Goal: Information Seeking & Learning: Learn about a topic

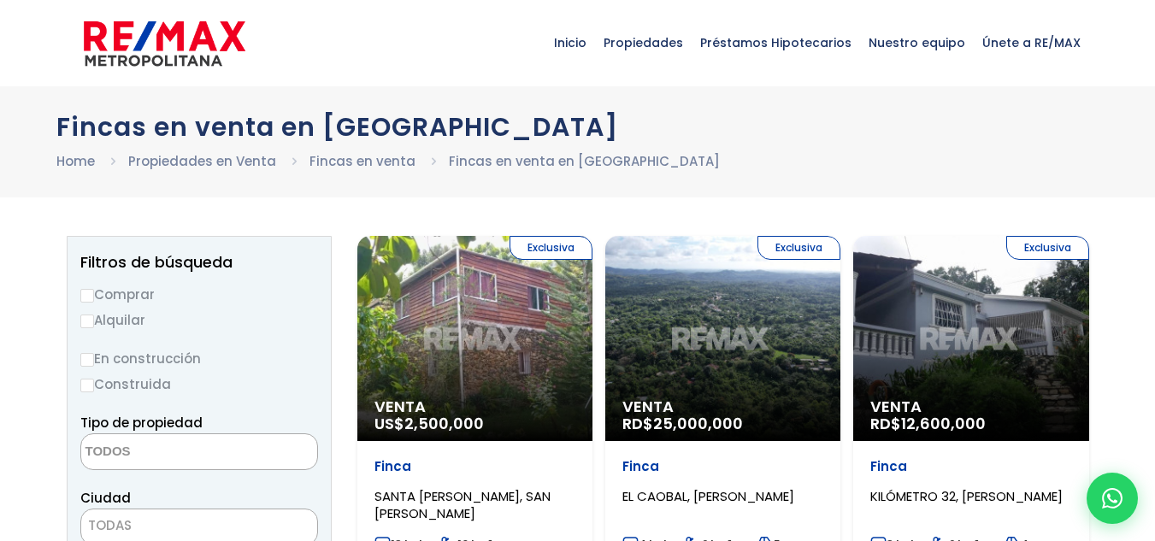
select select
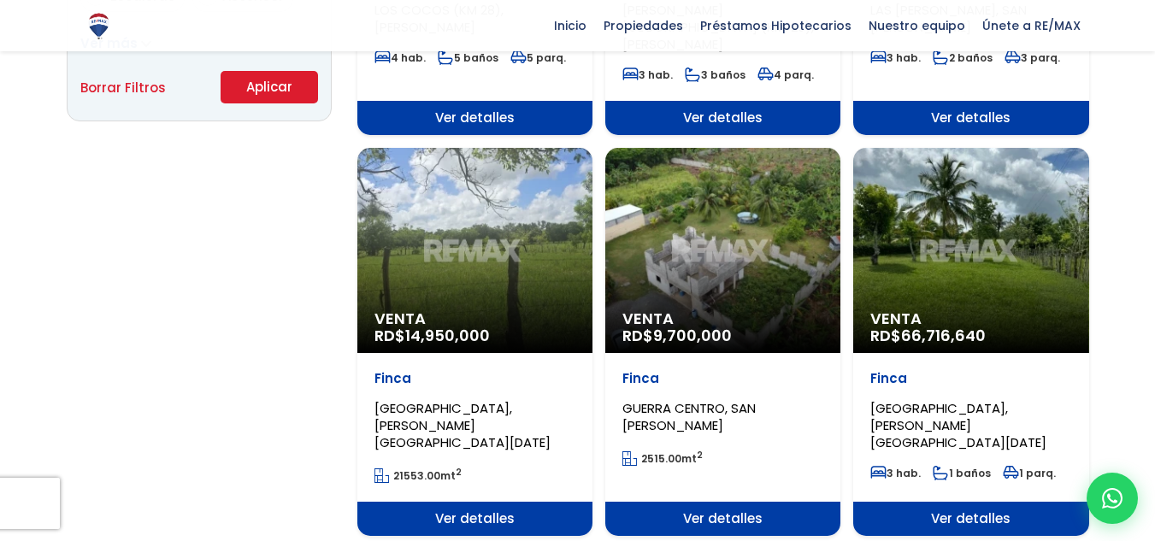
scroll to position [1283, 0]
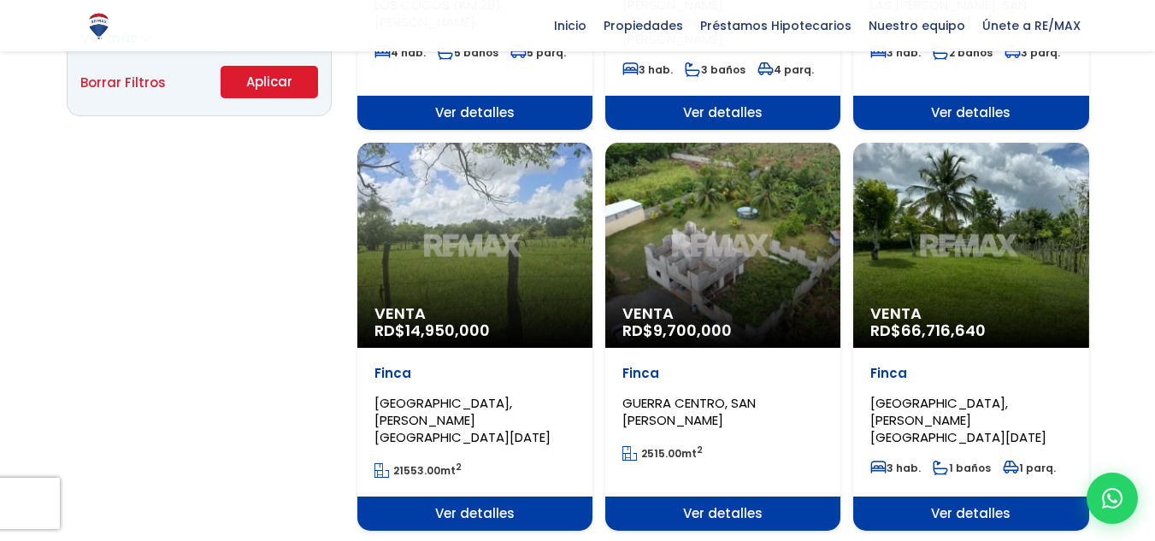
click at [916, 262] on div "Venta RD$ 66,716,640" at bounding box center [970, 245] width 235 height 205
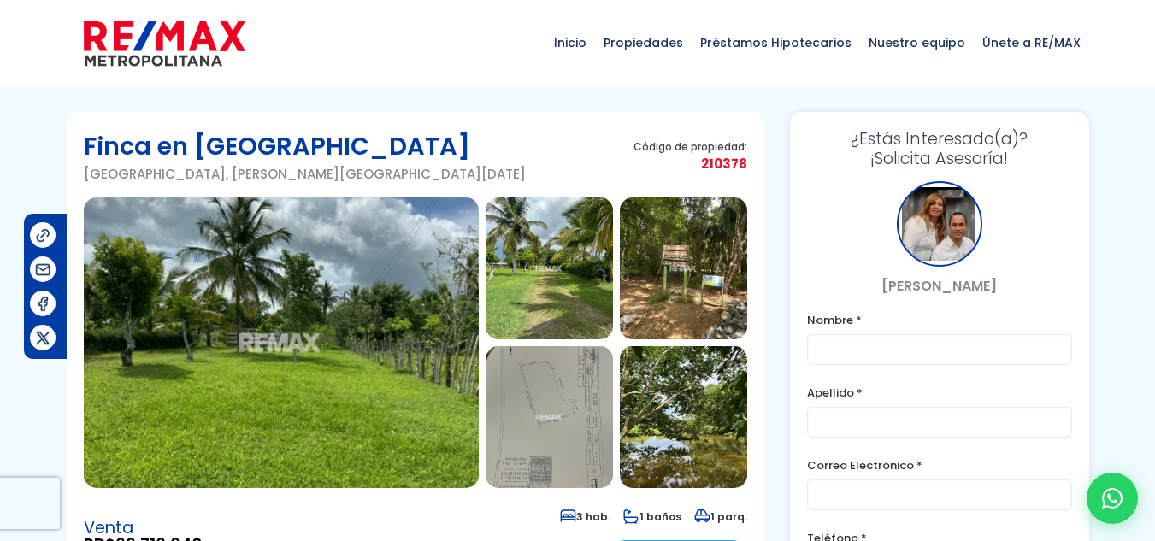
click at [389, 303] on img at bounding box center [281, 343] width 395 height 291
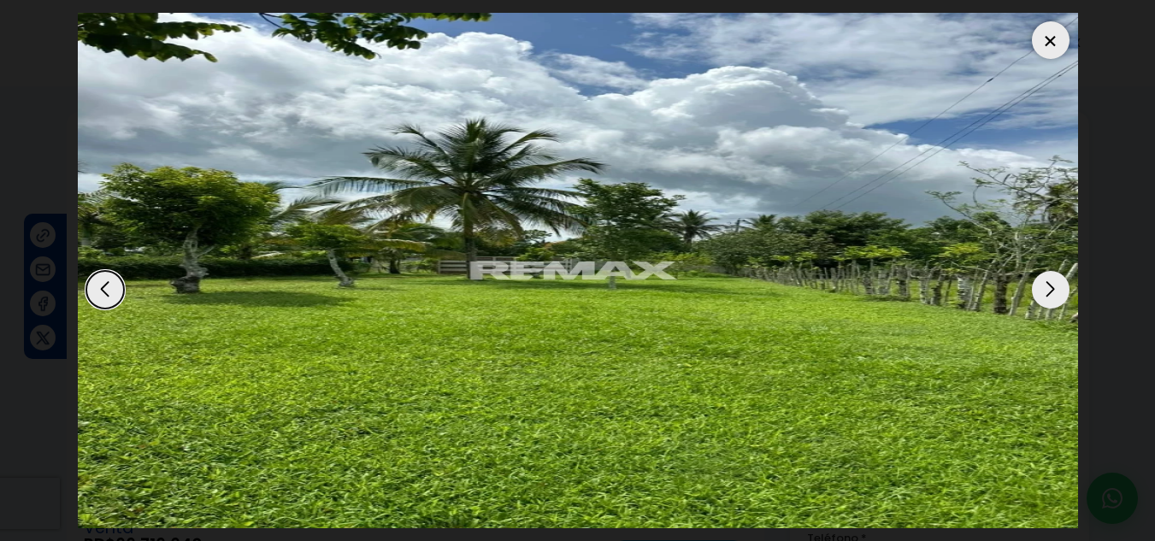
click at [1041, 289] on div "Next slide" at bounding box center [1051, 290] width 38 height 38
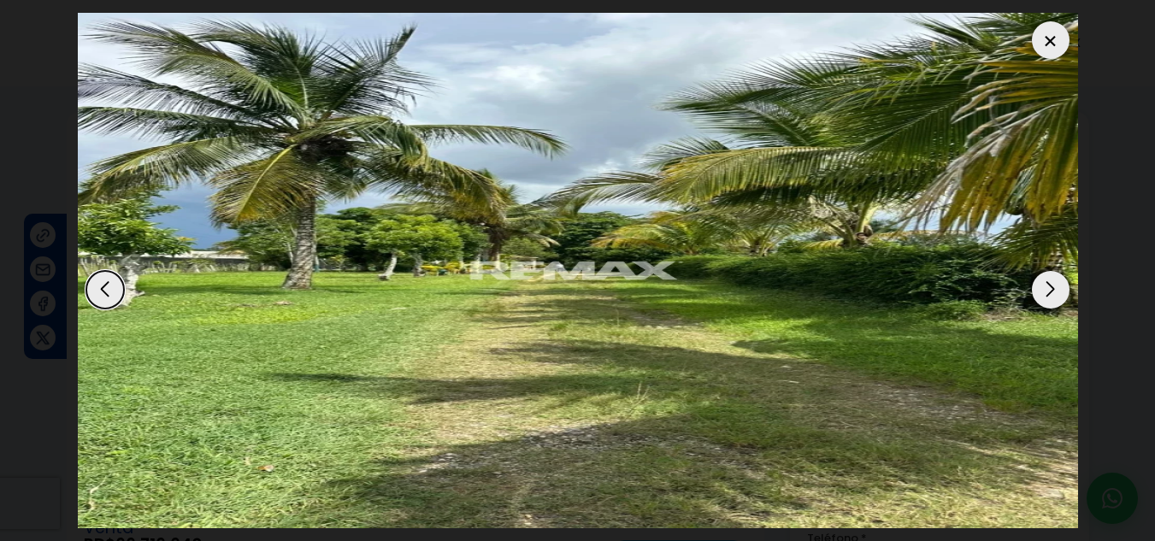
click at [1041, 289] on div "Next slide" at bounding box center [1051, 290] width 38 height 38
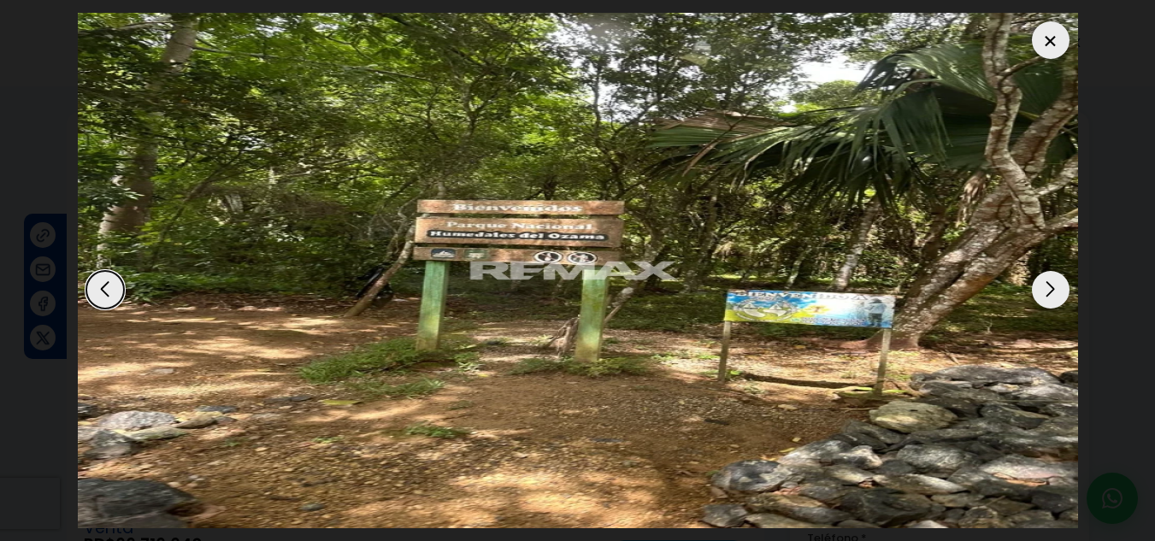
click at [1041, 289] on div "Next slide" at bounding box center [1051, 290] width 38 height 38
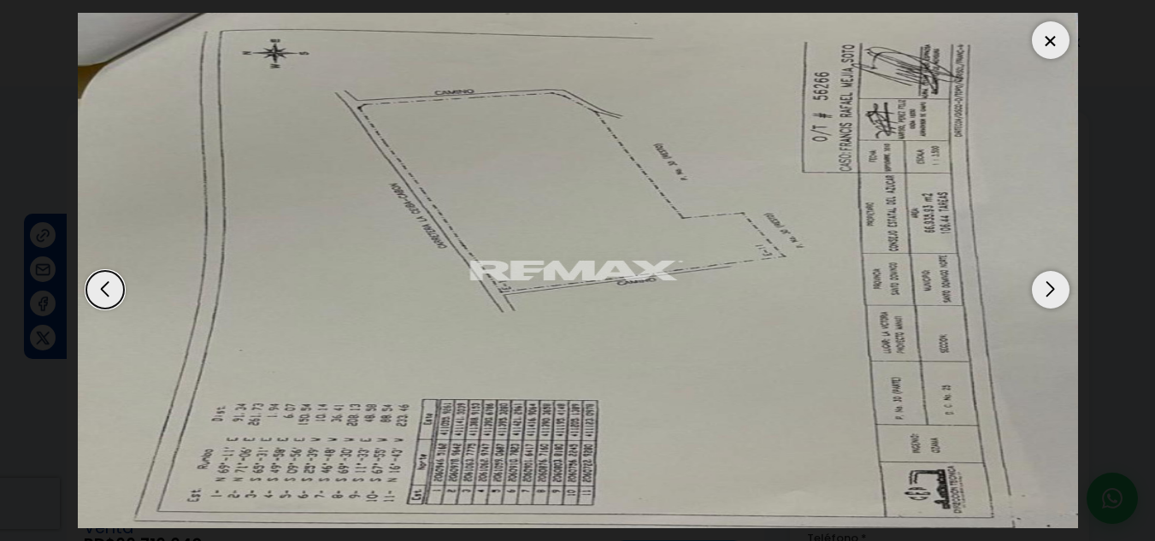
click at [1041, 289] on div "Next slide" at bounding box center [1051, 290] width 38 height 38
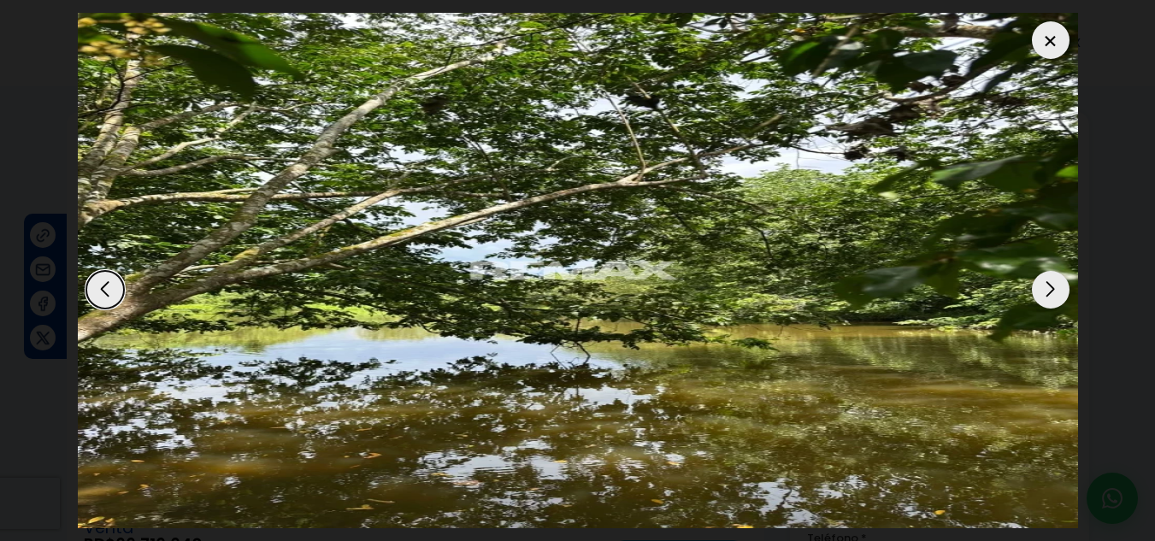
click at [1041, 289] on div "Next slide" at bounding box center [1051, 290] width 38 height 38
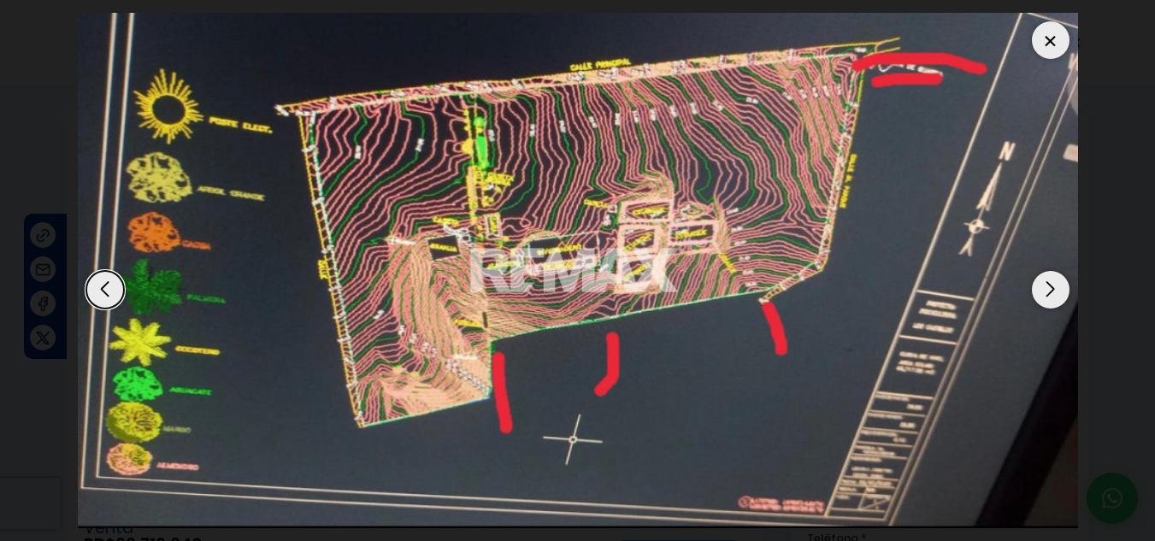
click at [1041, 289] on div "Next slide" at bounding box center [1051, 290] width 38 height 38
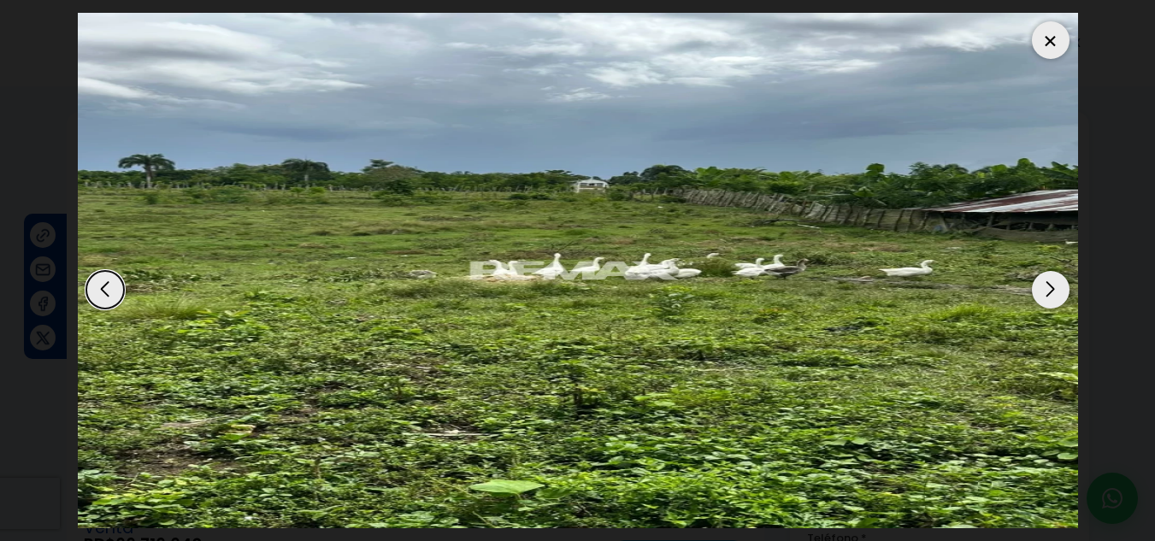
click at [1041, 289] on div "Next slide" at bounding box center [1051, 290] width 38 height 38
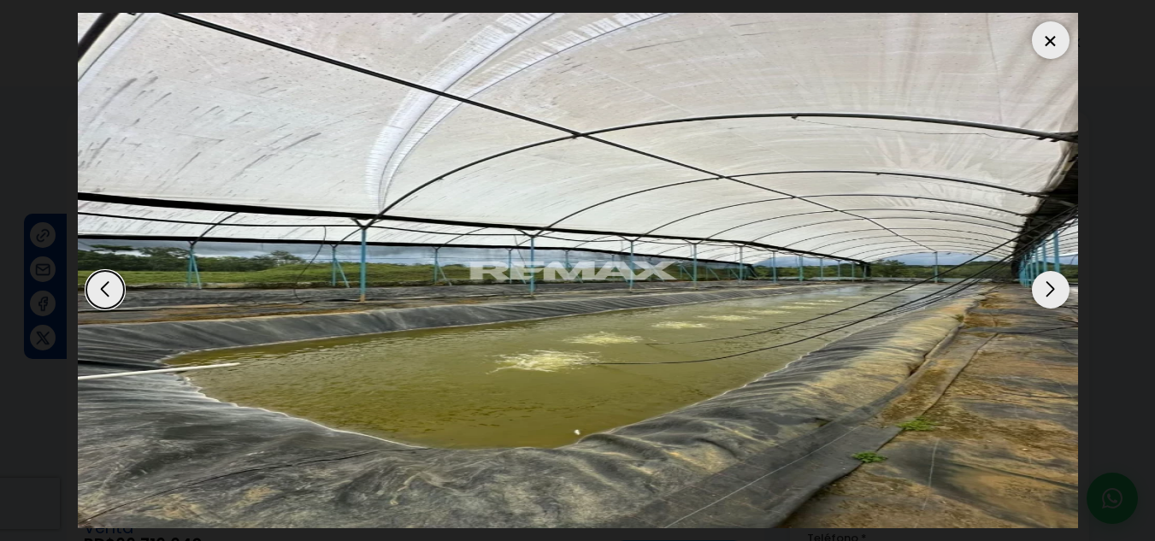
click at [1041, 289] on div "Next slide" at bounding box center [1051, 290] width 38 height 38
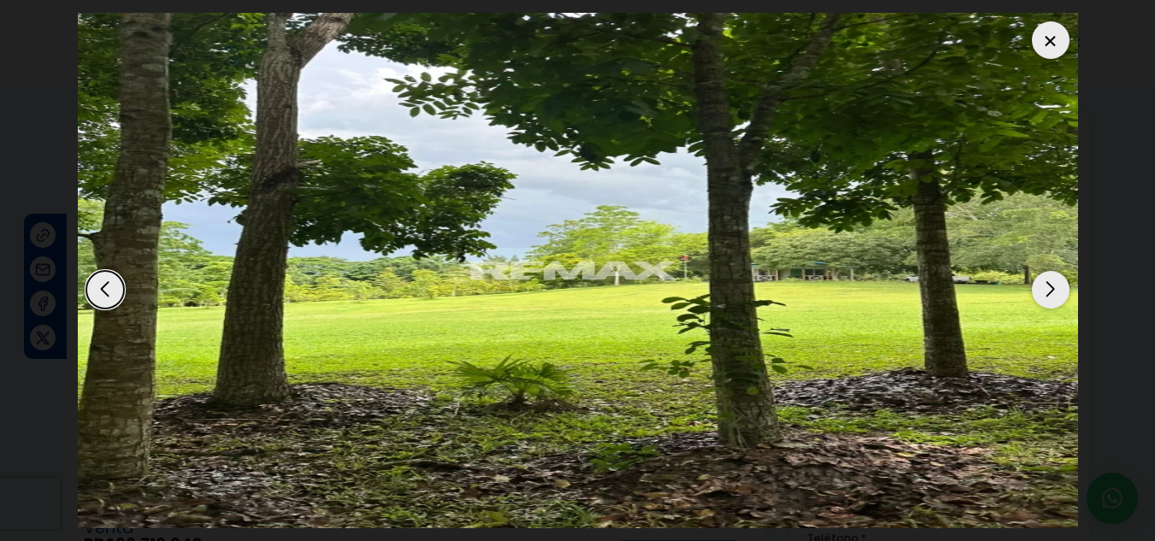
click at [1041, 289] on div "Next slide" at bounding box center [1051, 290] width 38 height 38
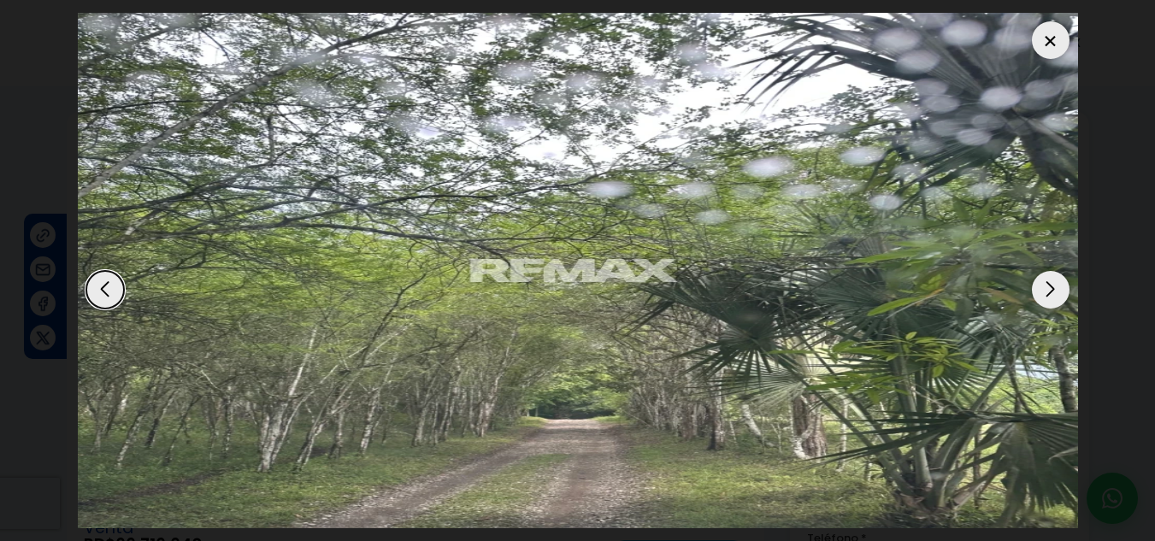
click at [1041, 289] on div "Next slide" at bounding box center [1051, 290] width 38 height 38
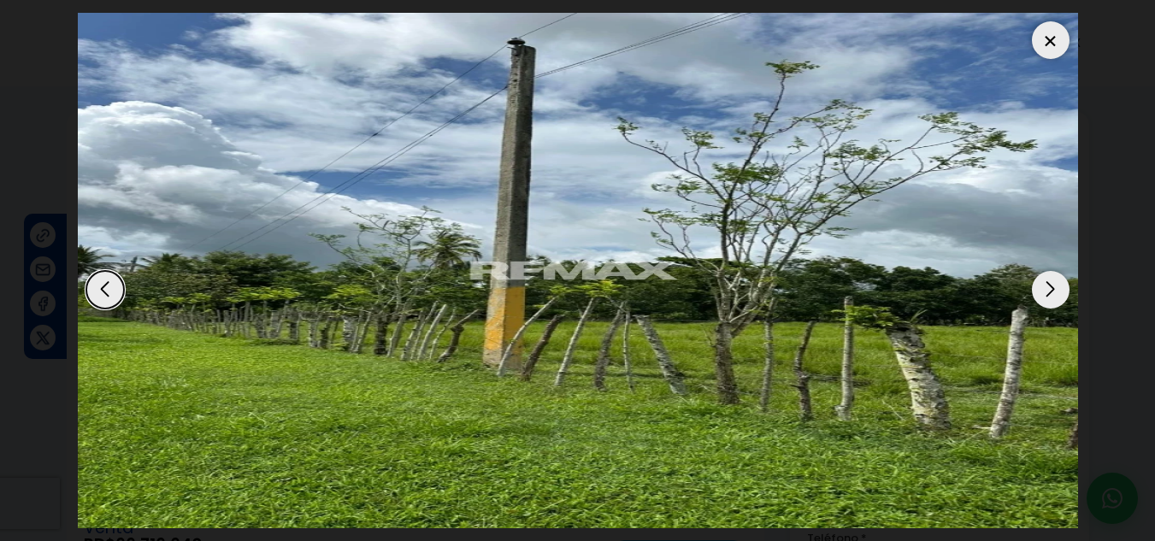
click at [1041, 289] on div "Next slide" at bounding box center [1051, 290] width 38 height 38
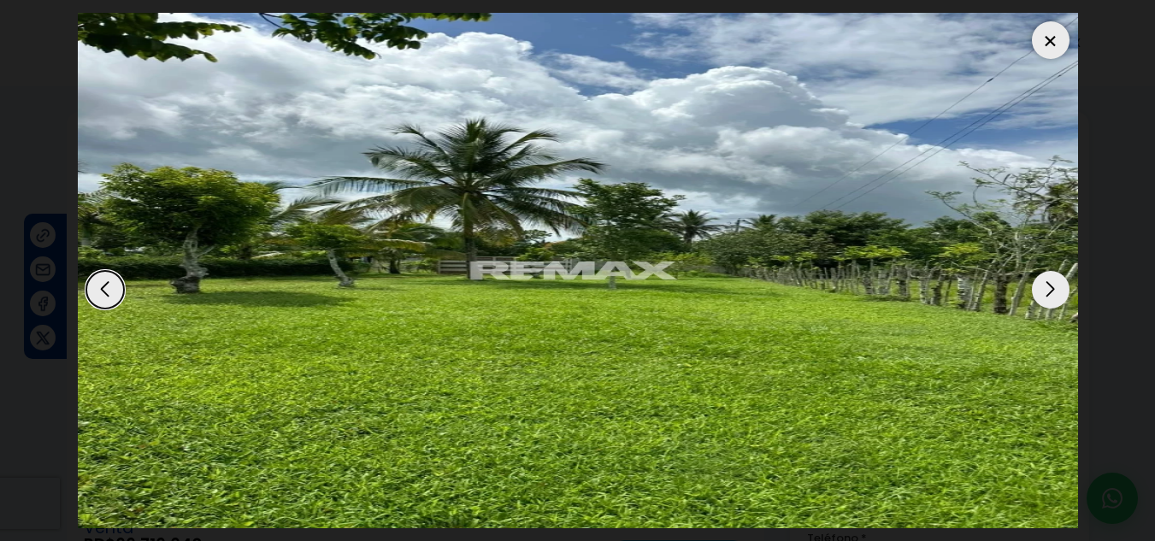
click at [1041, 289] on div "Next slide" at bounding box center [1051, 290] width 38 height 38
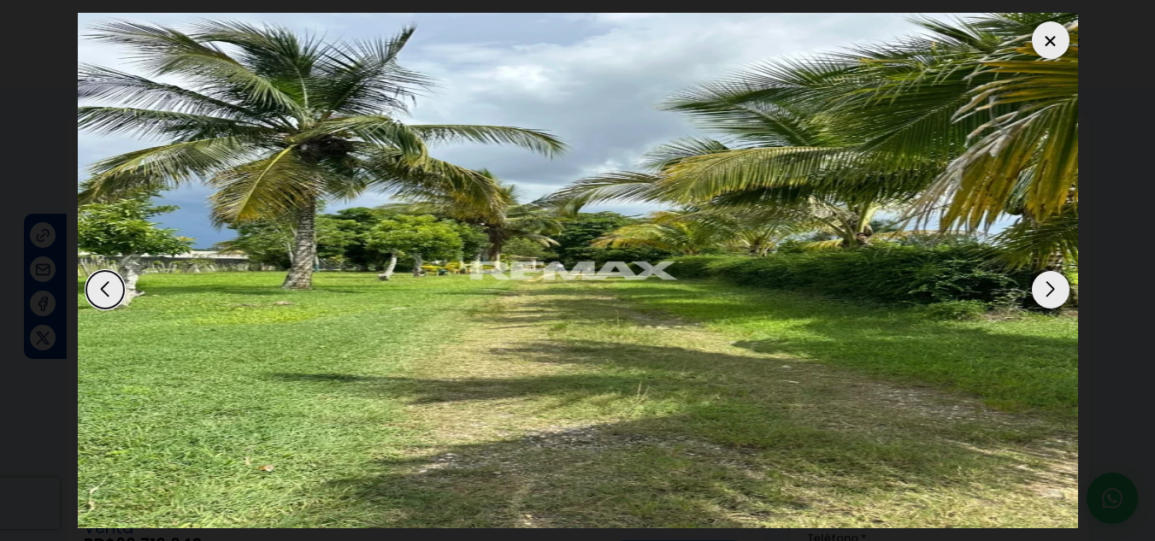
click at [1041, 289] on div "Next slide" at bounding box center [1051, 290] width 38 height 38
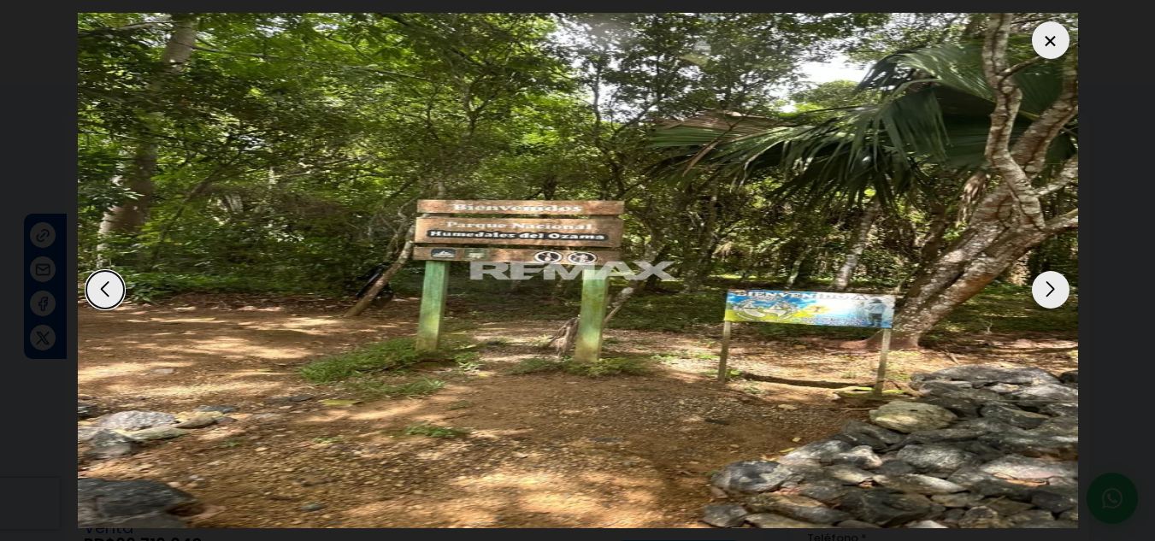
click at [1041, 289] on div "Next slide" at bounding box center [1051, 290] width 38 height 38
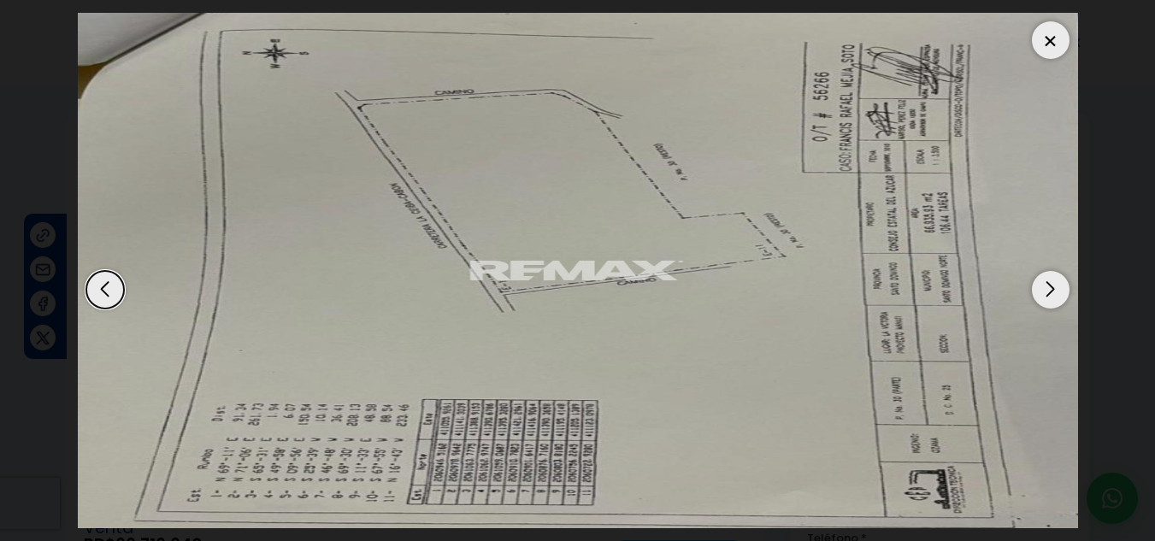
click at [1041, 289] on div "Next slide" at bounding box center [1051, 290] width 38 height 38
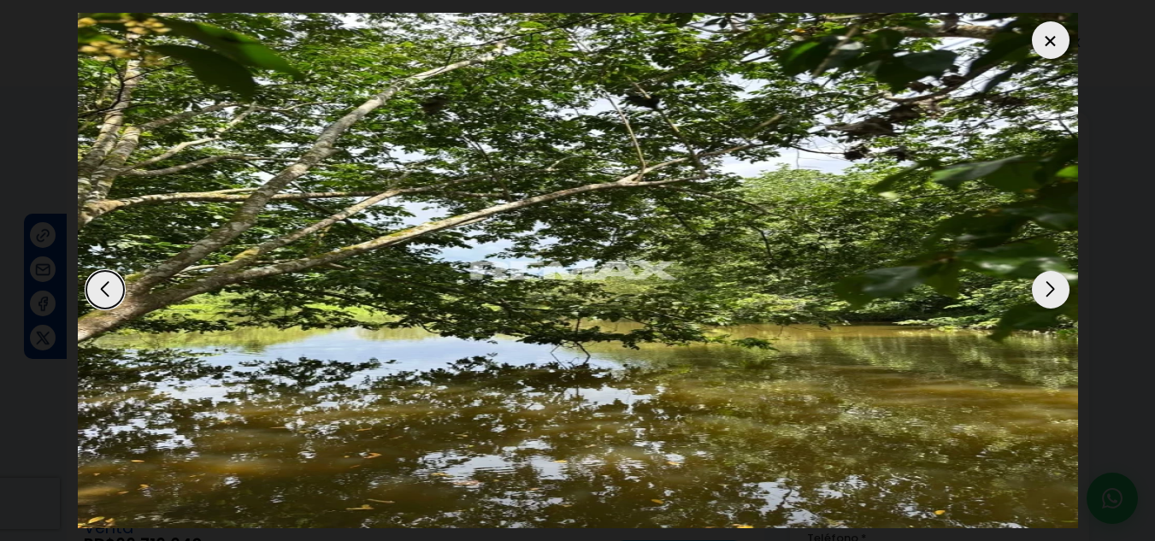
click at [1049, 37] on div at bounding box center [1051, 40] width 38 height 38
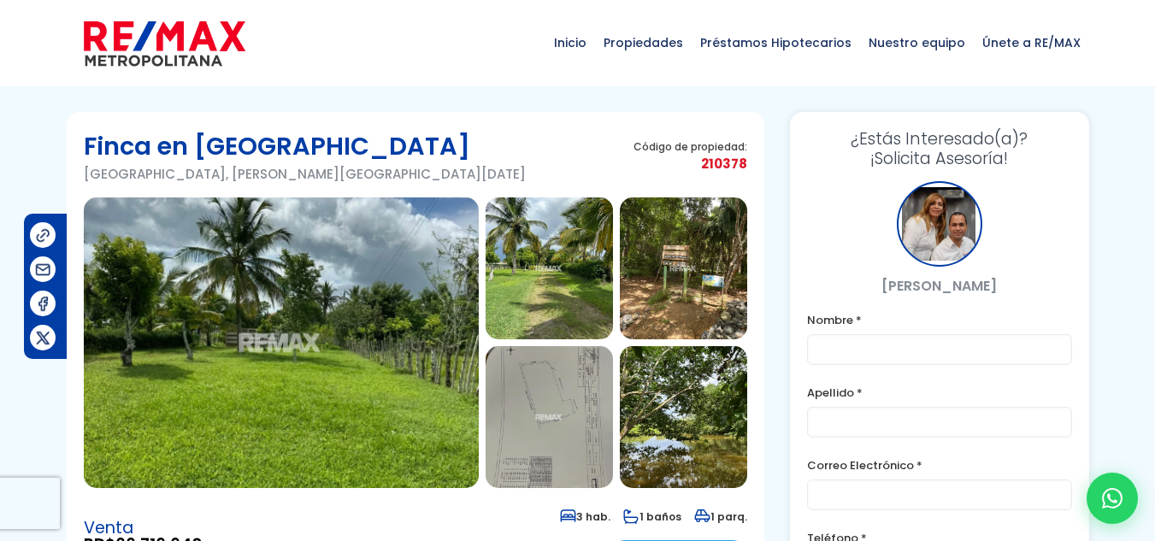
click at [298, 377] on img at bounding box center [281, 343] width 395 height 291
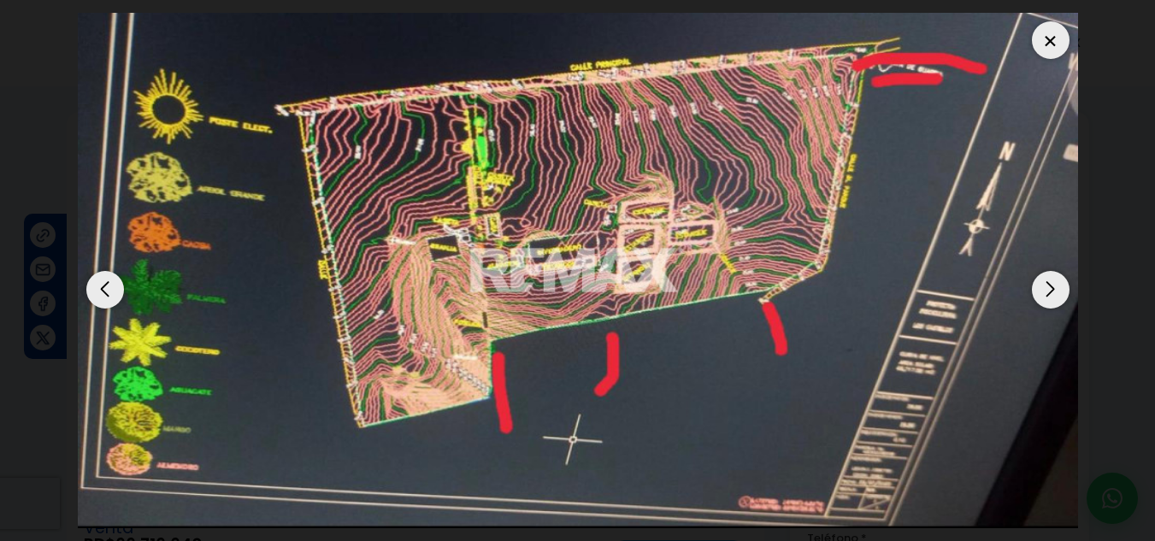
click at [1046, 42] on div at bounding box center [1051, 40] width 38 height 38
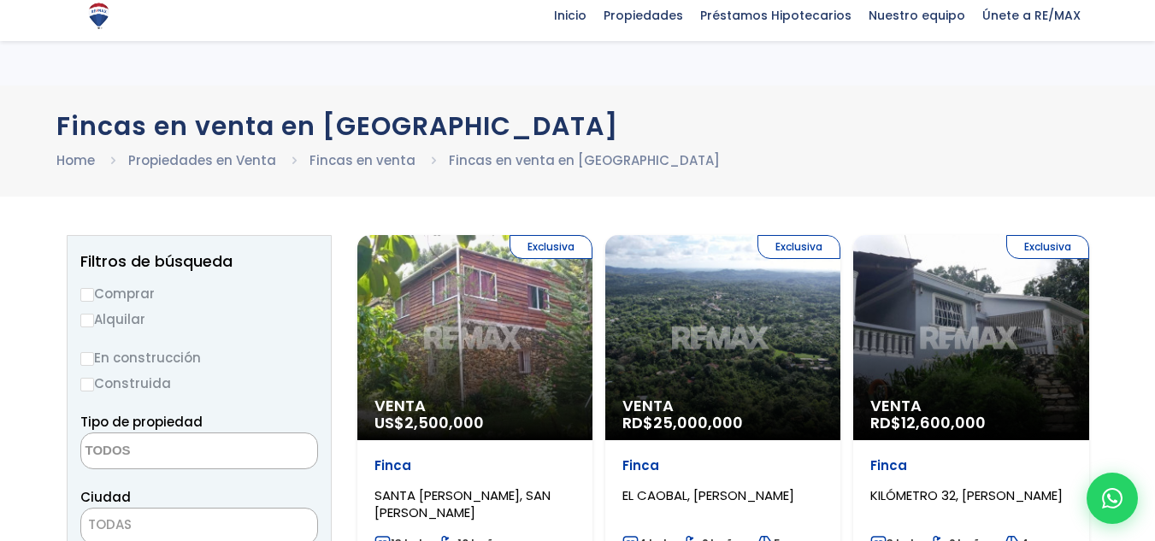
select select
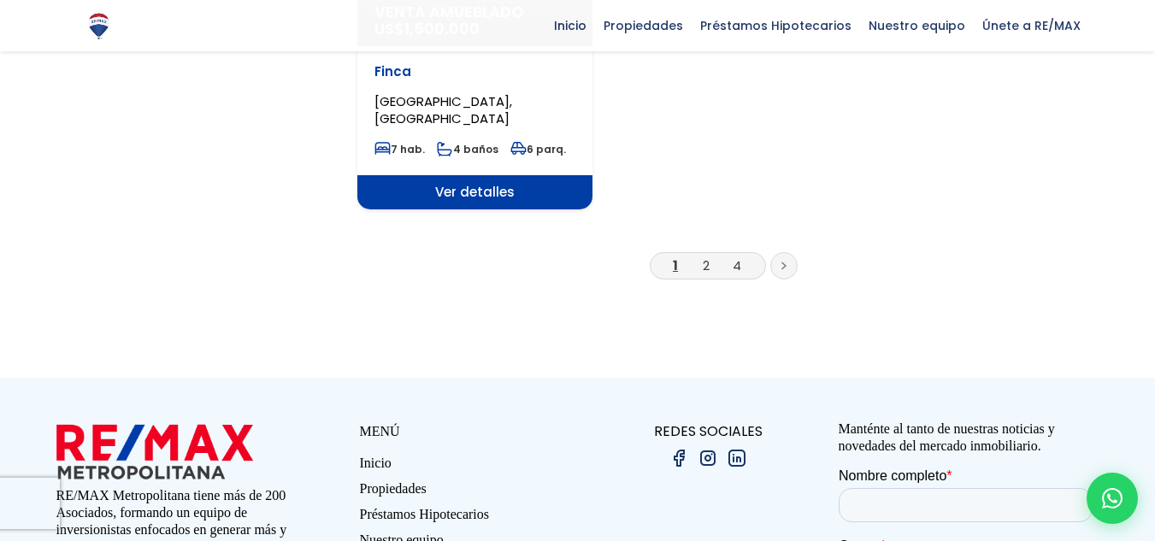
scroll to position [2395, 0]
click at [706, 257] on link "2" at bounding box center [706, 266] width 7 height 18
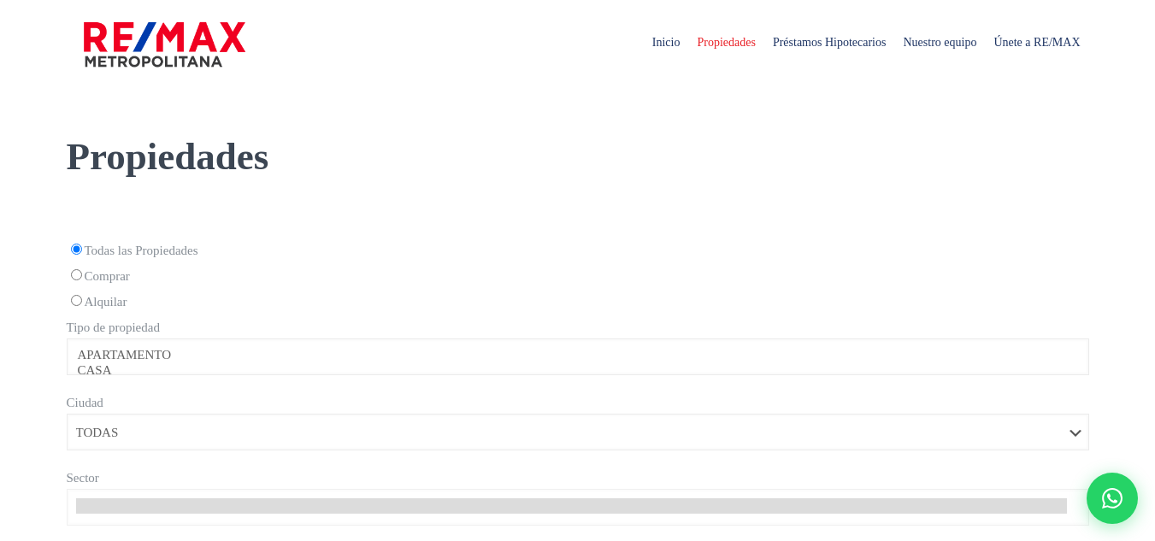
select select
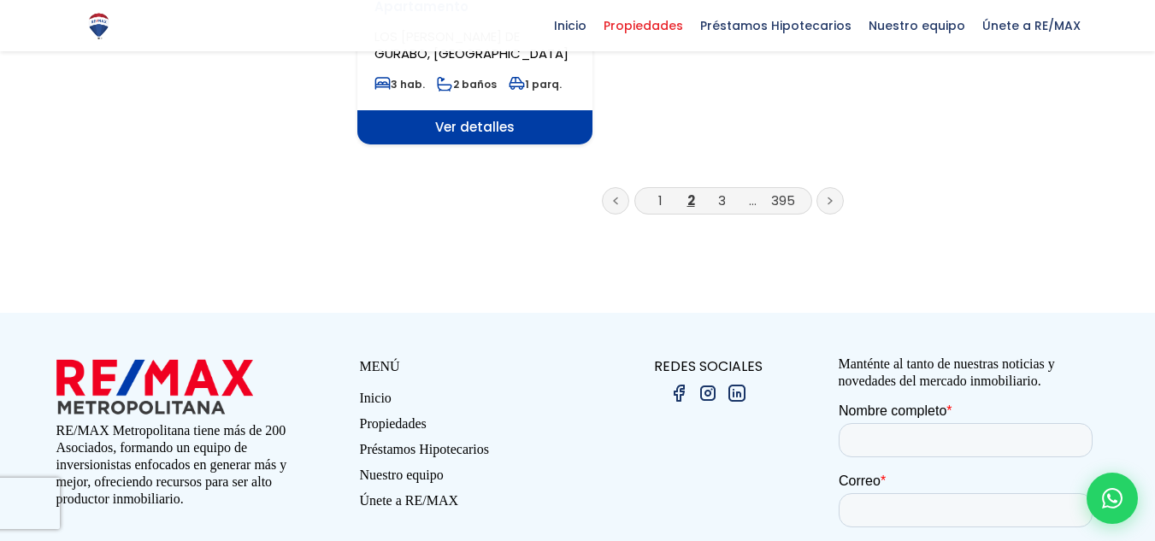
scroll to position [2309, 0]
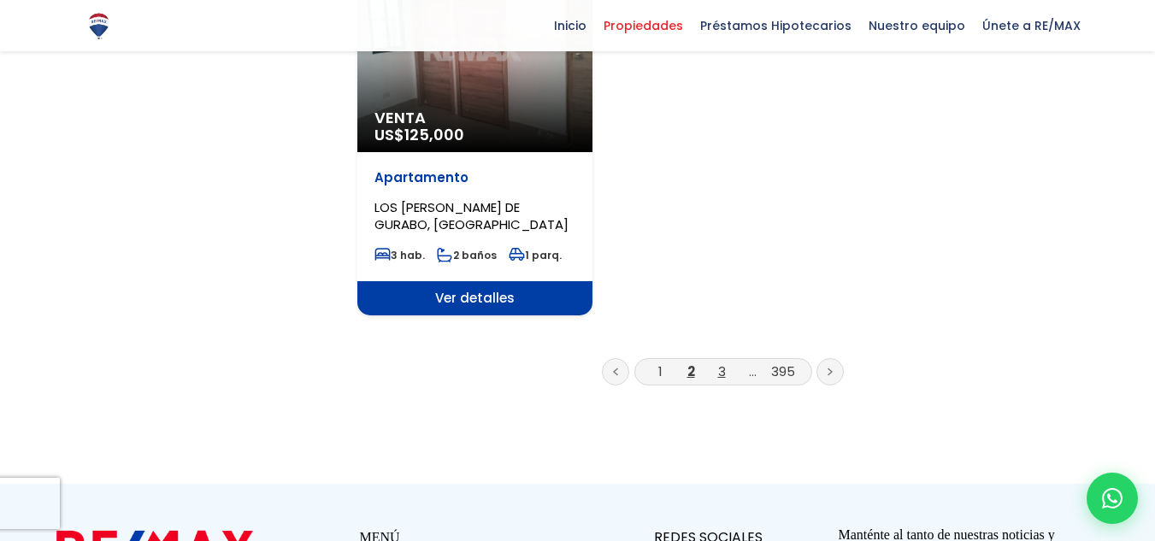
click at [725, 363] on link "3" at bounding box center [722, 372] width 8 height 18
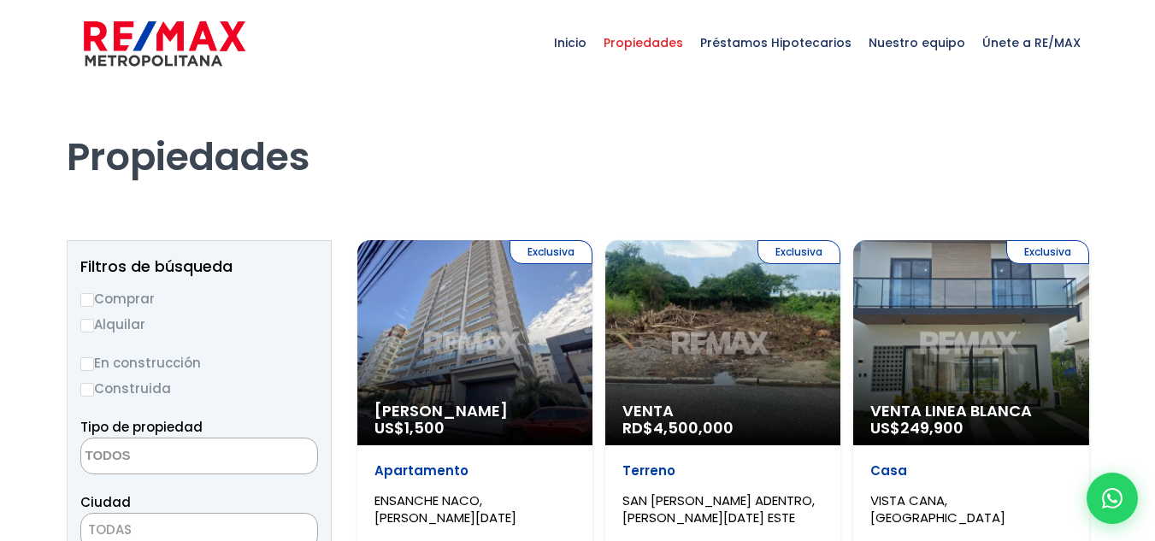
select select
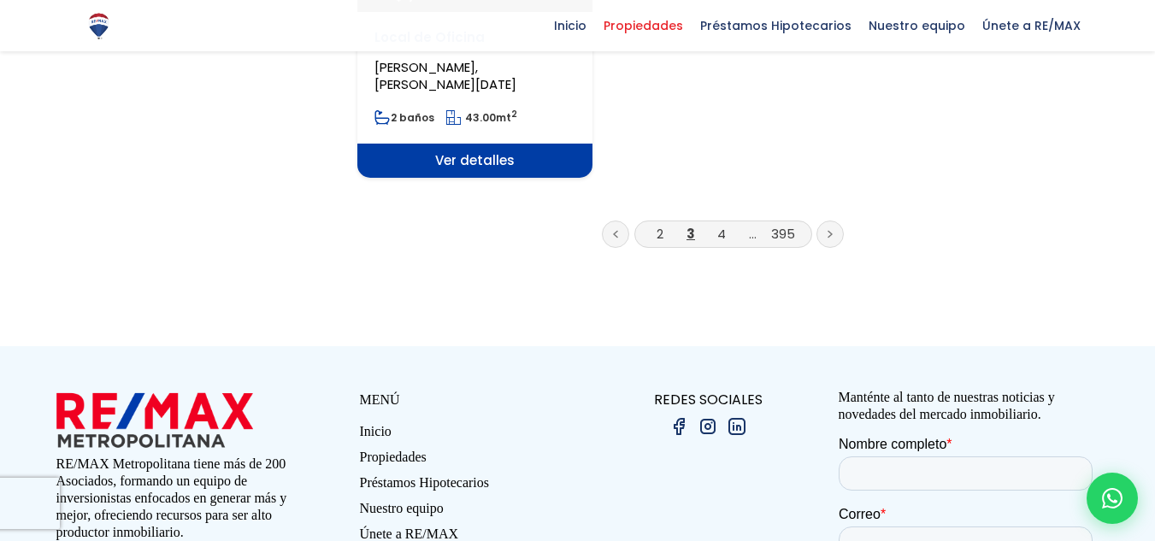
scroll to position [2394, 0]
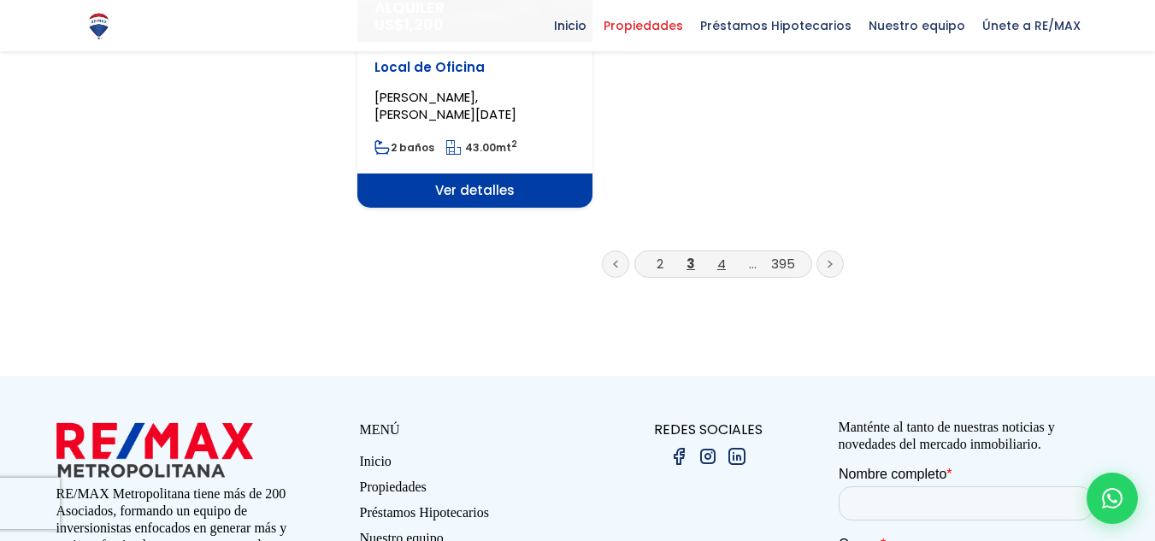
click at [717, 255] on link "4" at bounding box center [721, 264] width 9 height 18
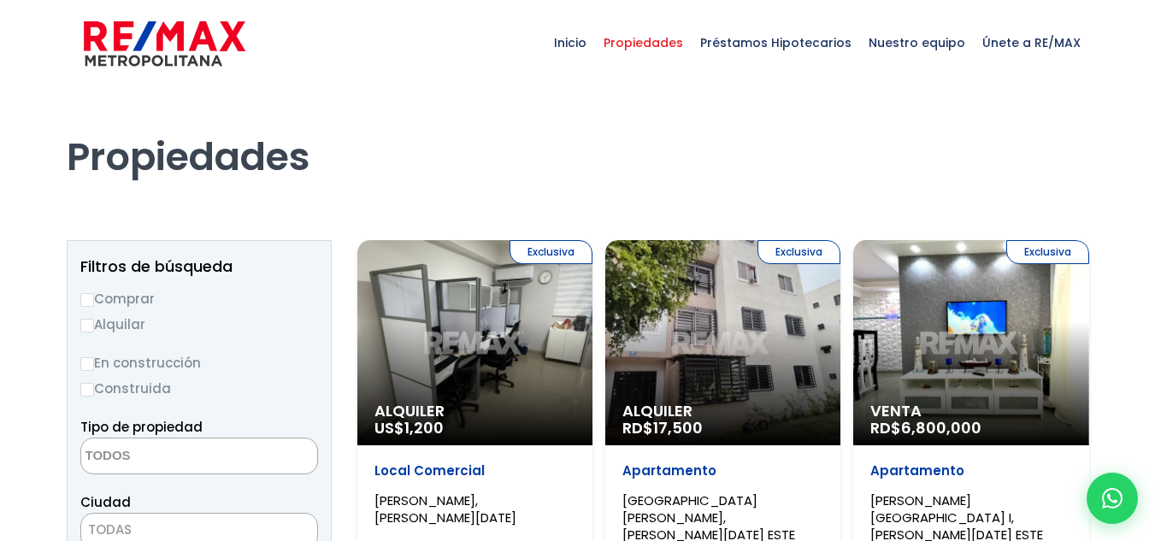
select select
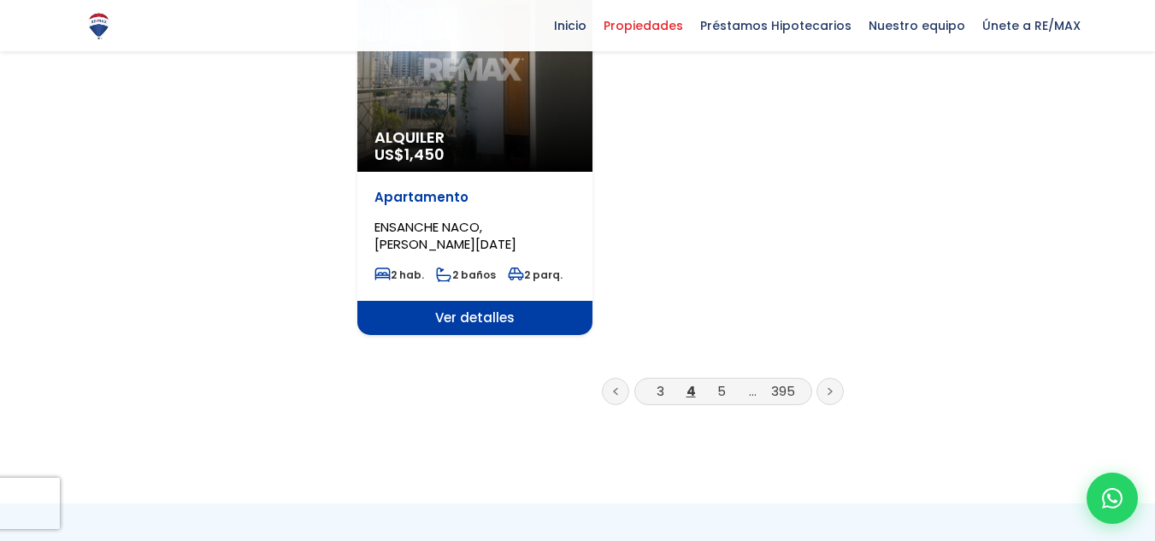
scroll to position [2394, 0]
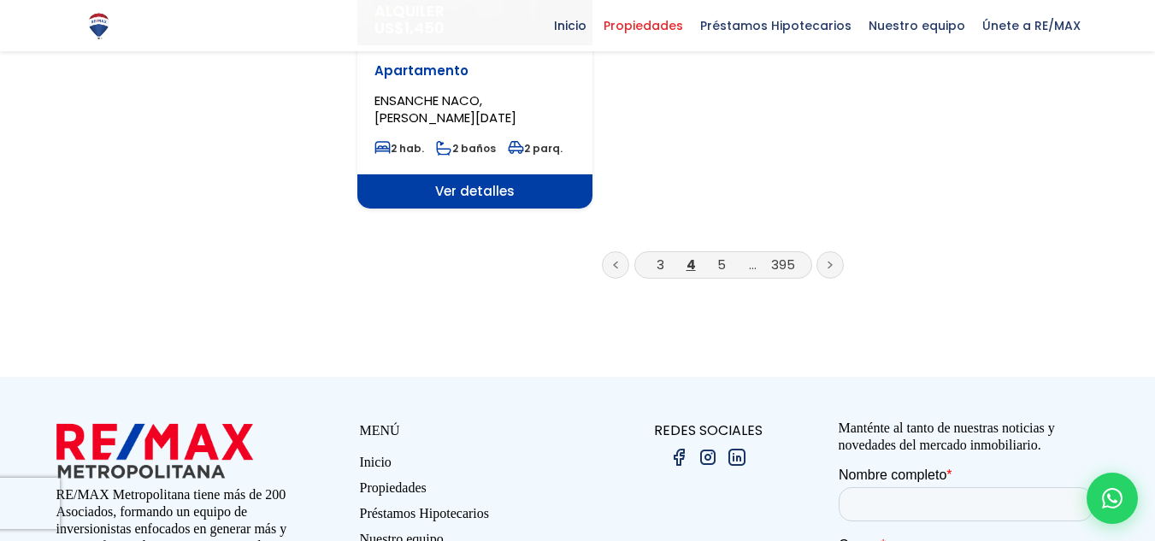
click at [721, 254] on li "5" at bounding box center [721, 264] width 27 height 21
click at [720, 256] on link "5" at bounding box center [721, 265] width 9 height 18
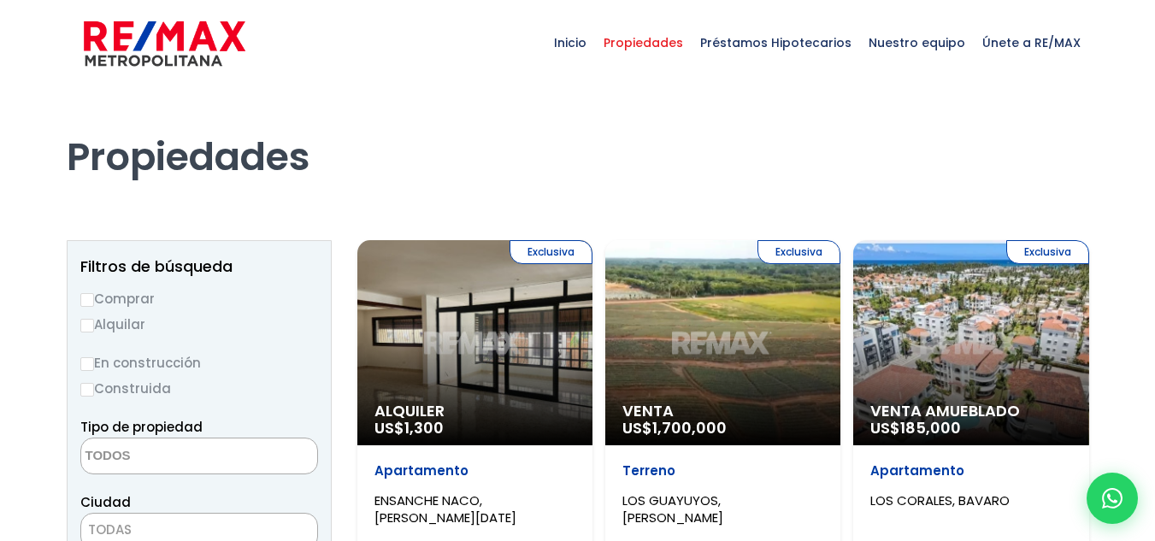
select select
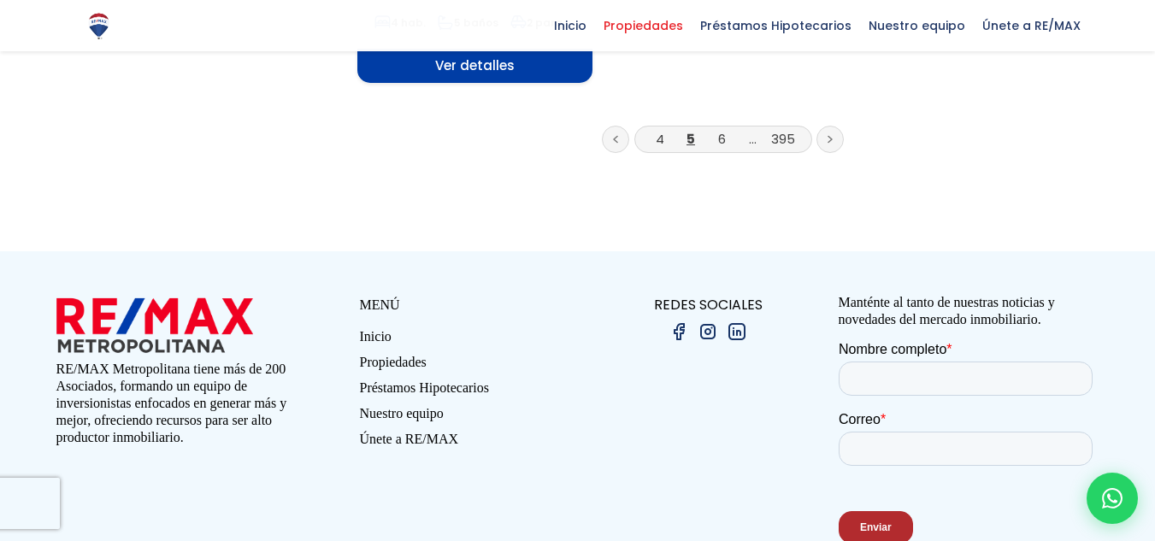
scroll to position [2585, 0]
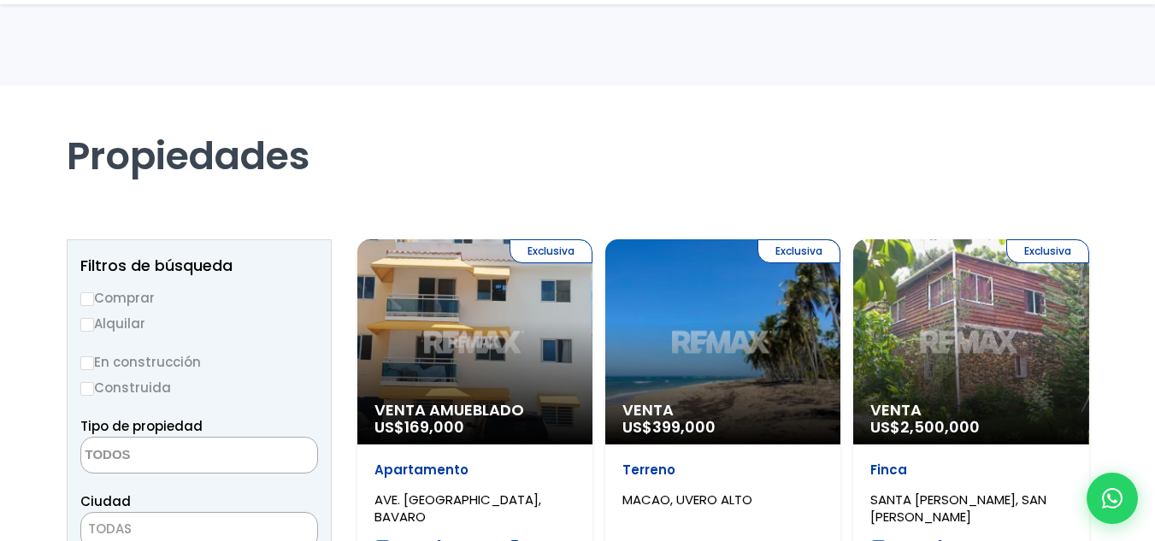
select select
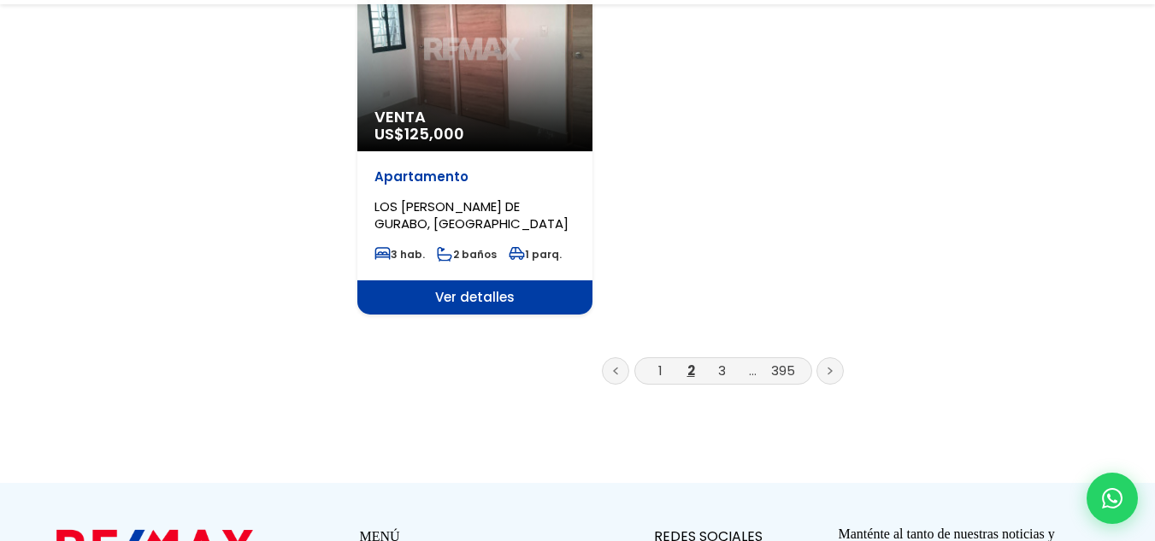
scroll to position [2309, 0]
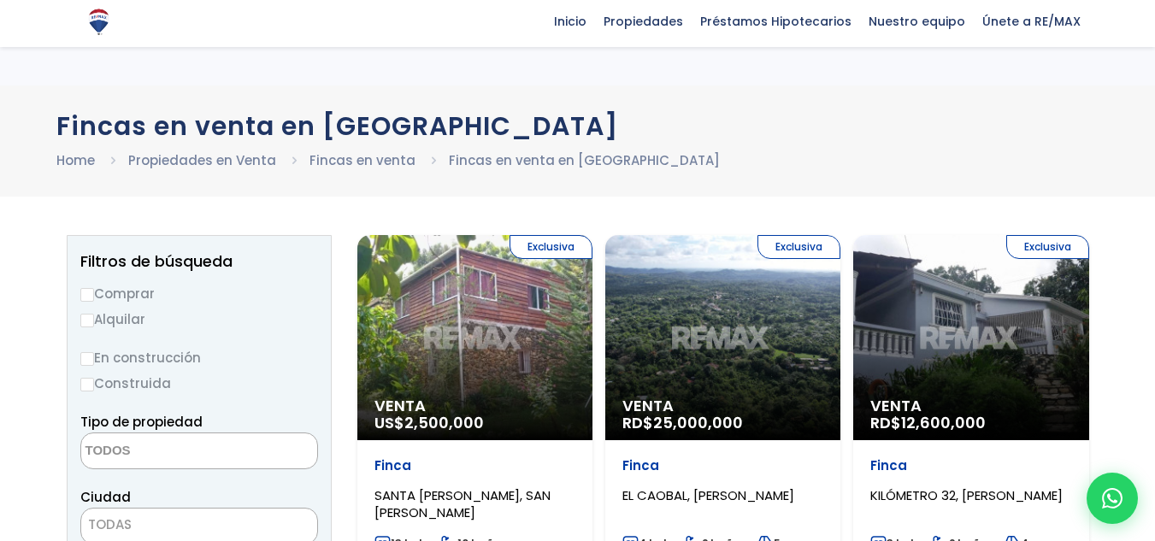
select select
